Goal: Information Seeking & Learning: Learn about a topic

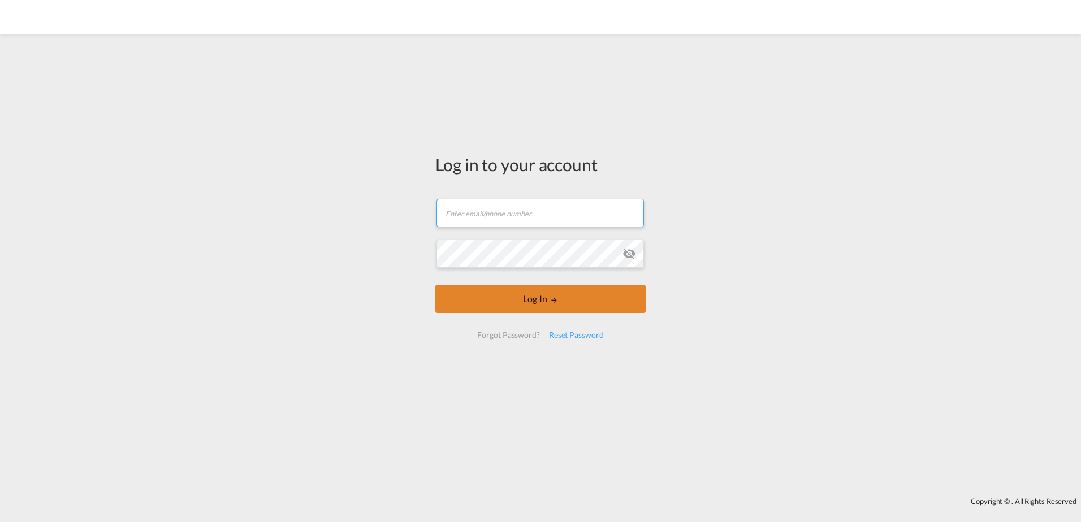
type input "[EMAIL_ADDRESS][DOMAIN_NAME]"
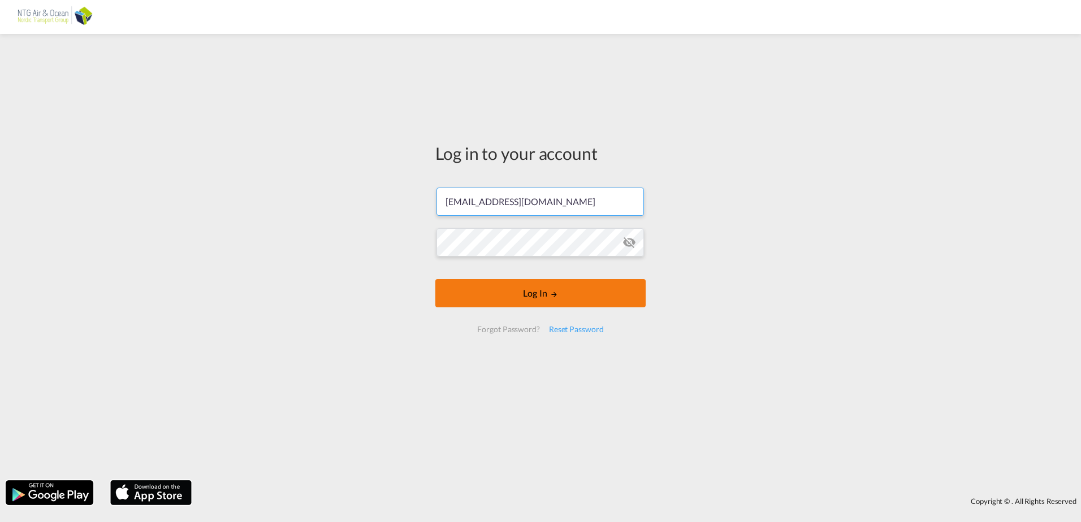
click at [494, 296] on button "Log In" at bounding box center [540, 293] width 210 height 28
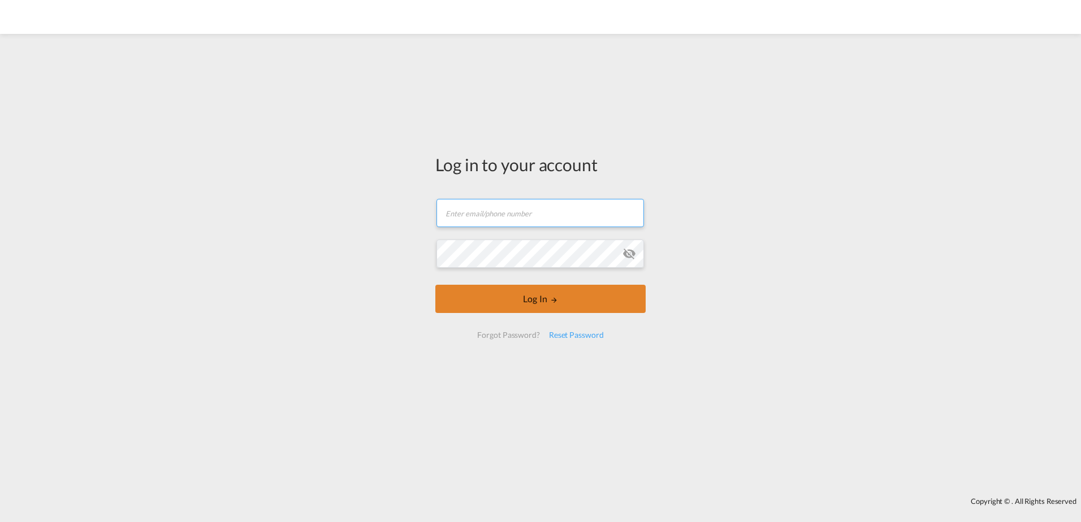
type input "[EMAIL_ADDRESS][DOMAIN_NAME]"
click at [491, 294] on button "Log In" at bounding box center [540, 299] width 210 height 28
